Goal: Information Seeking & Learning: Learn about a topic

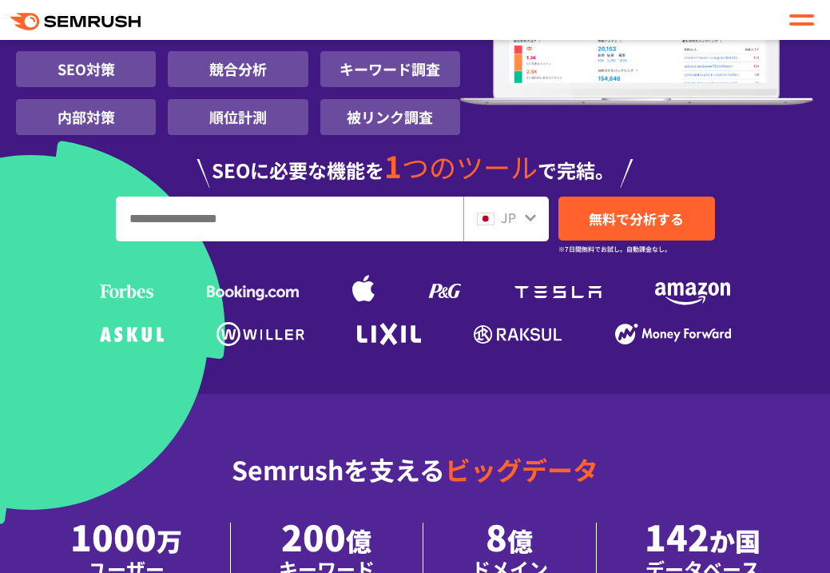
click at [308, 214] on input "URL、キーワードを入力してください" at bounding box center [290, 218] width 346 height 43
paste input "**********"
type input "**********"
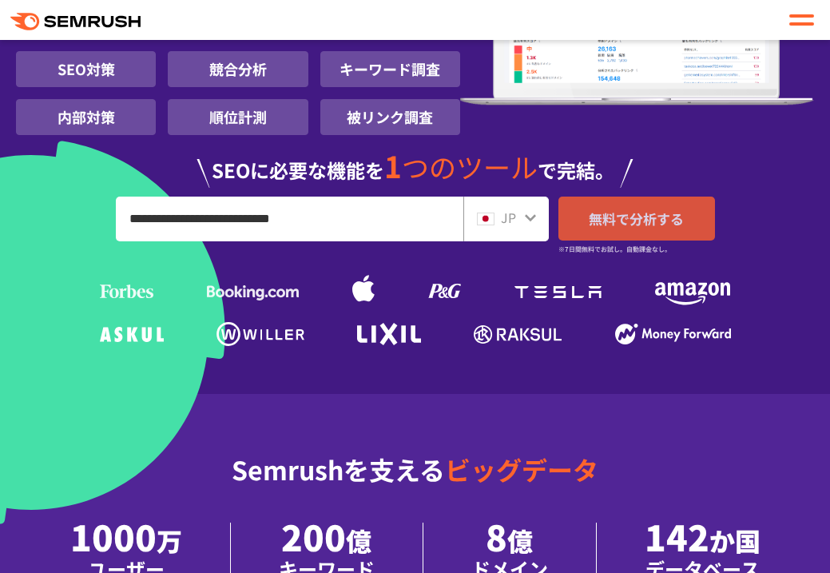
click at [588, 235] on link "無料で分析する" at bounding box center [636, 218] width 157 height 44
